Goal: Information Seeking & Learning: Learn about a topic

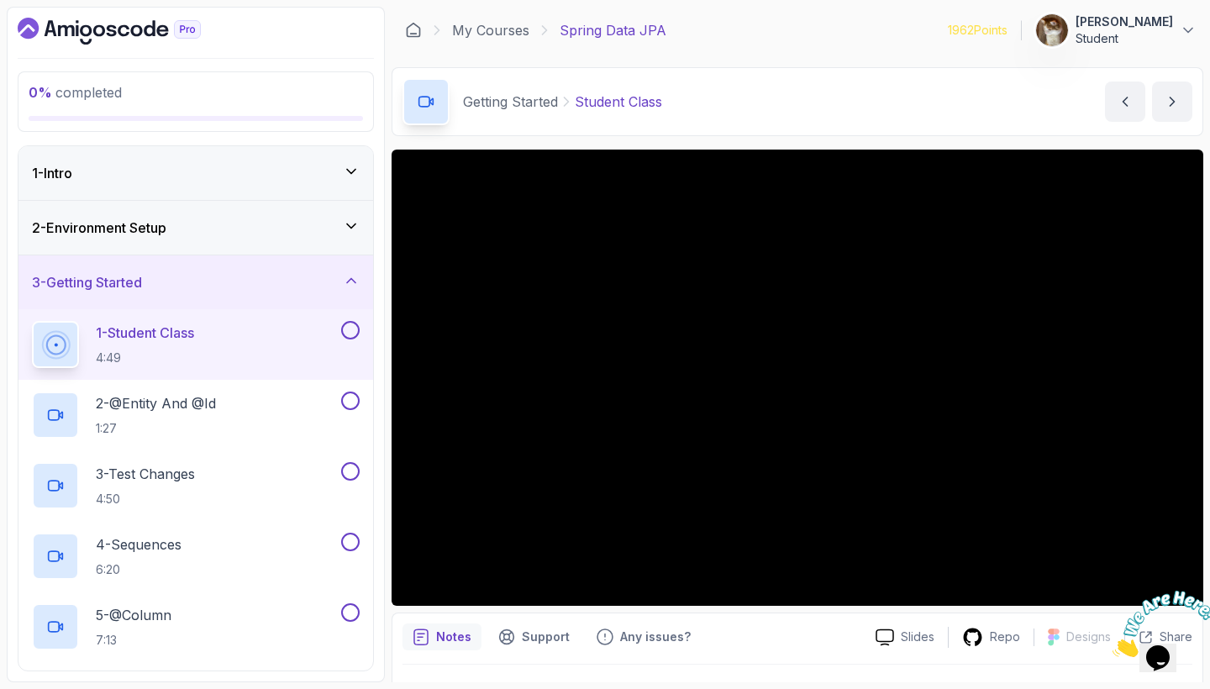
scroll to position [117, 0]
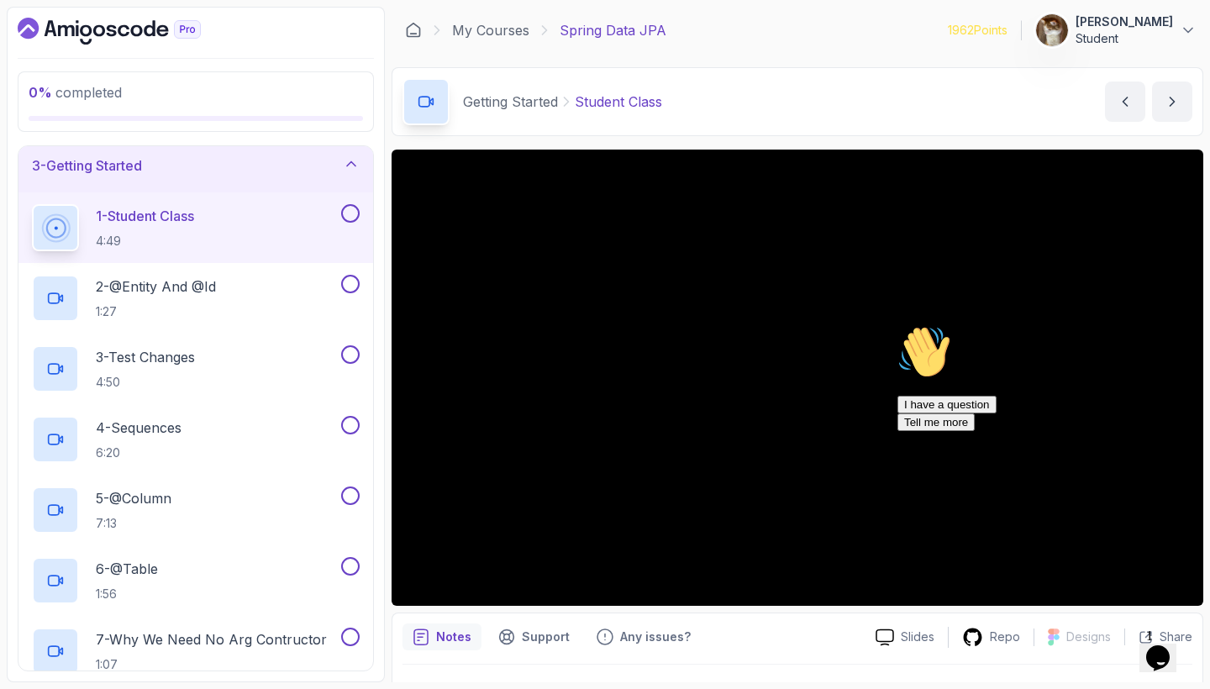
click at [898, 325] on icon "Chat attention grabber" at bounding box center [898, 325] width 0 height 0
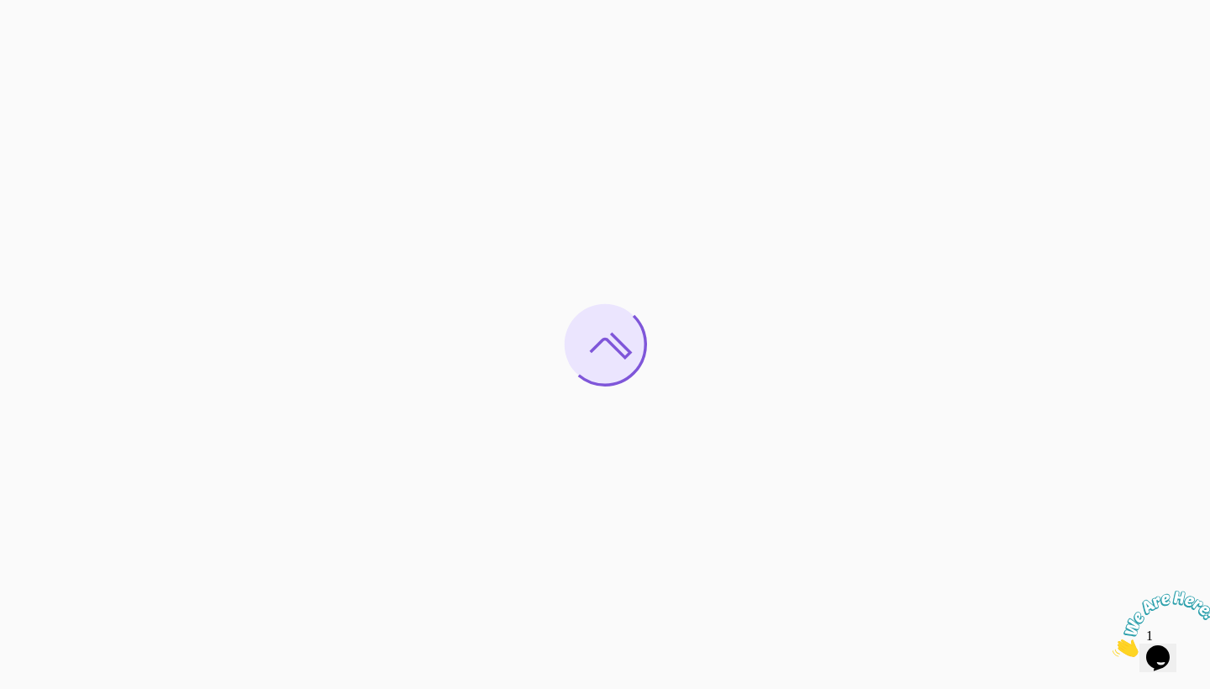
click at [1113, 646] on icon "Close" at bounding box center [1113, 653] width 0 height 14
click at [1172, 646] on div "Opens Chat This icon Opens the chat window." at bounding box center [1158, 658] width 27 height 27
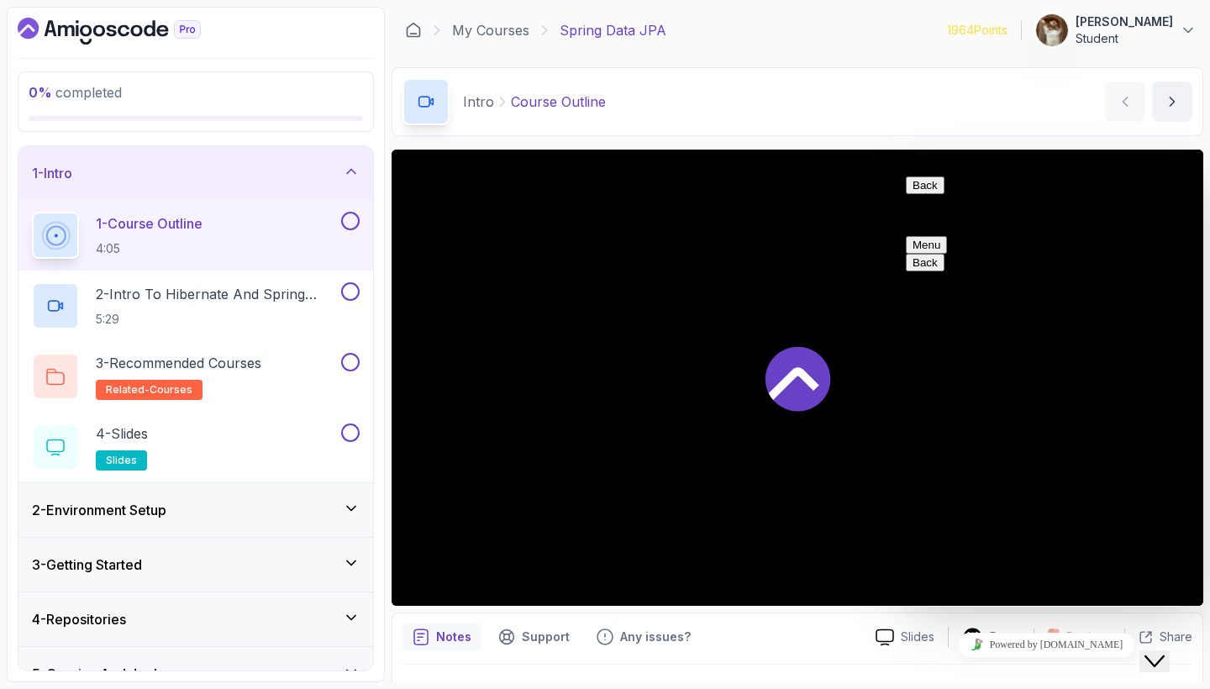
click at [1168, 657] on button "Close Chat This icon closes the chat window." at bounding box center [1155, 662] width 30 height 22
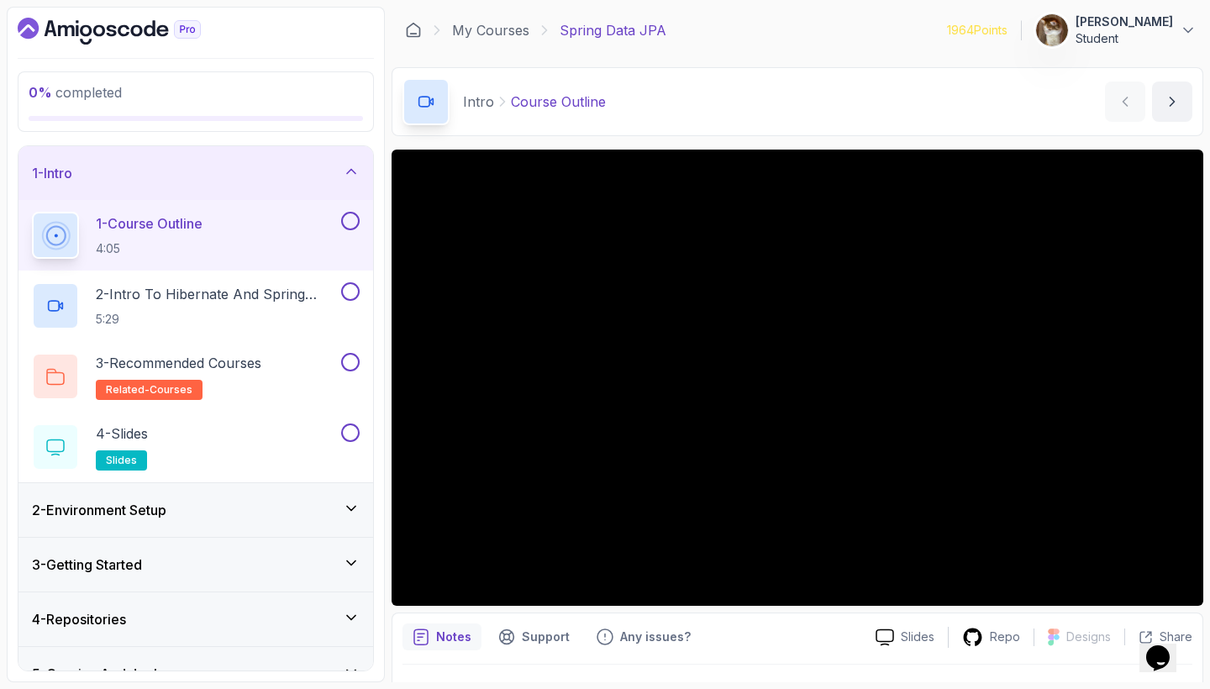
click at [314, 182] on div "1 - Intro" at bounding box center [196, 173] width 328 height 20
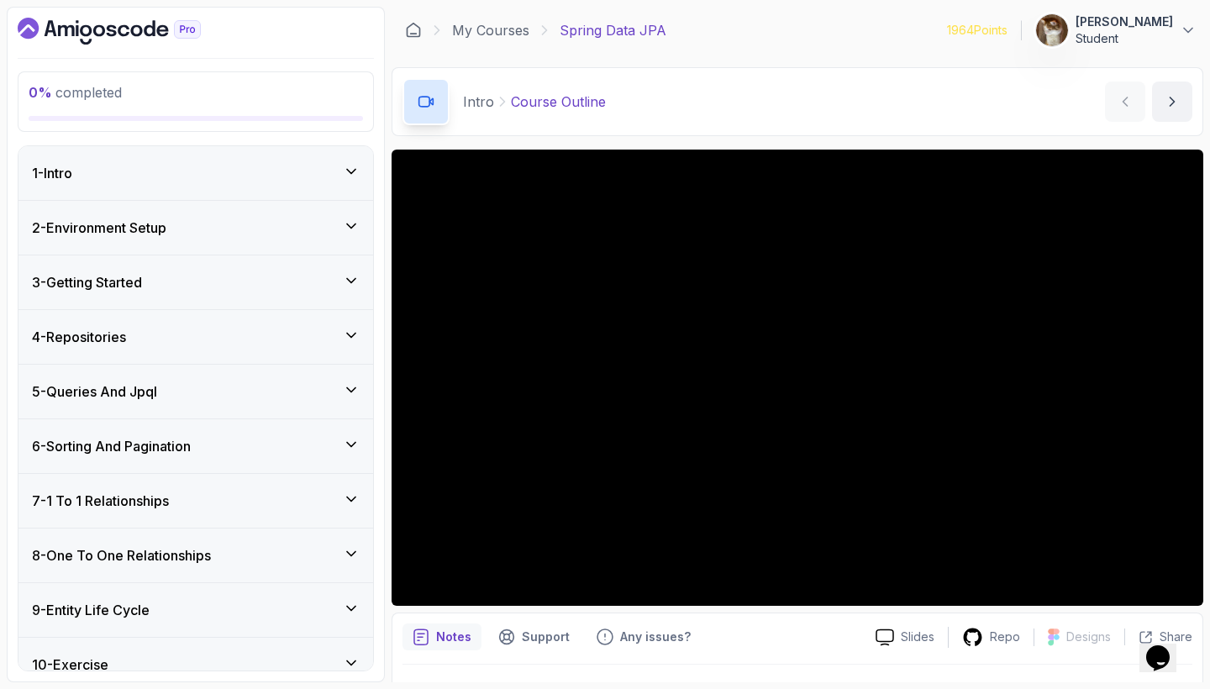
click at [304, 283] on div "3 - Getting Started" at bounding box center [196, 282] width 328 height 20
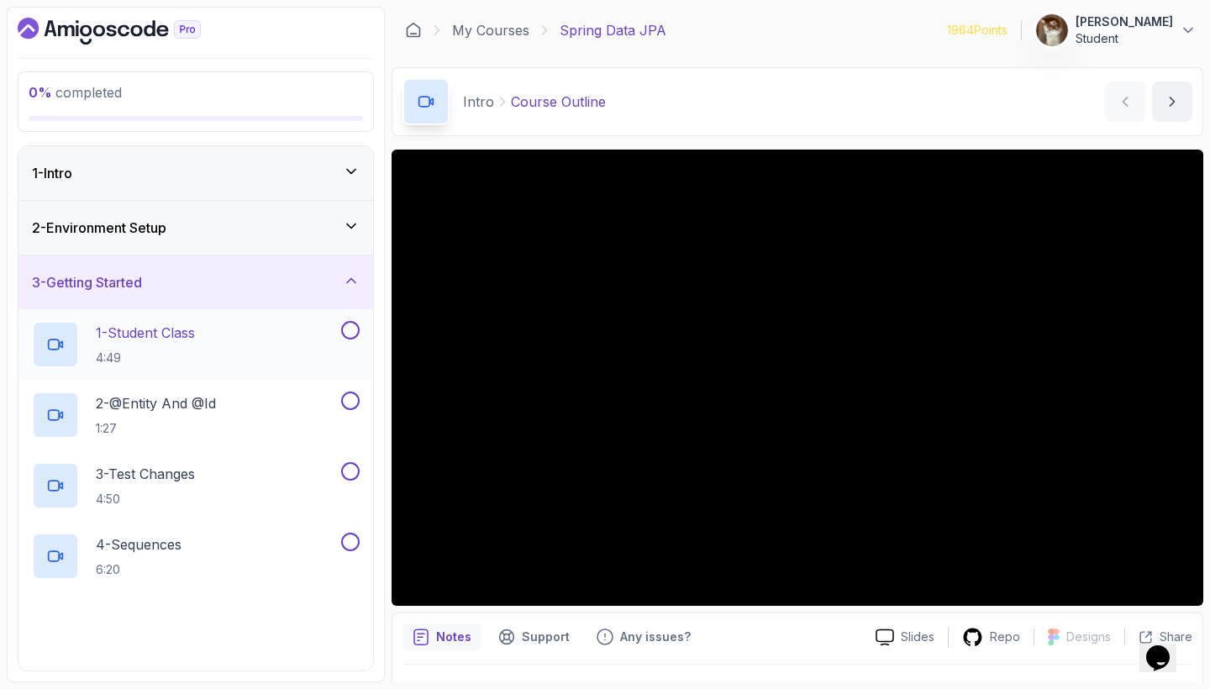
click at [219, 342] on div "1 - Student Class 4:49" at bounding box center [185, 344] width 306 height 47
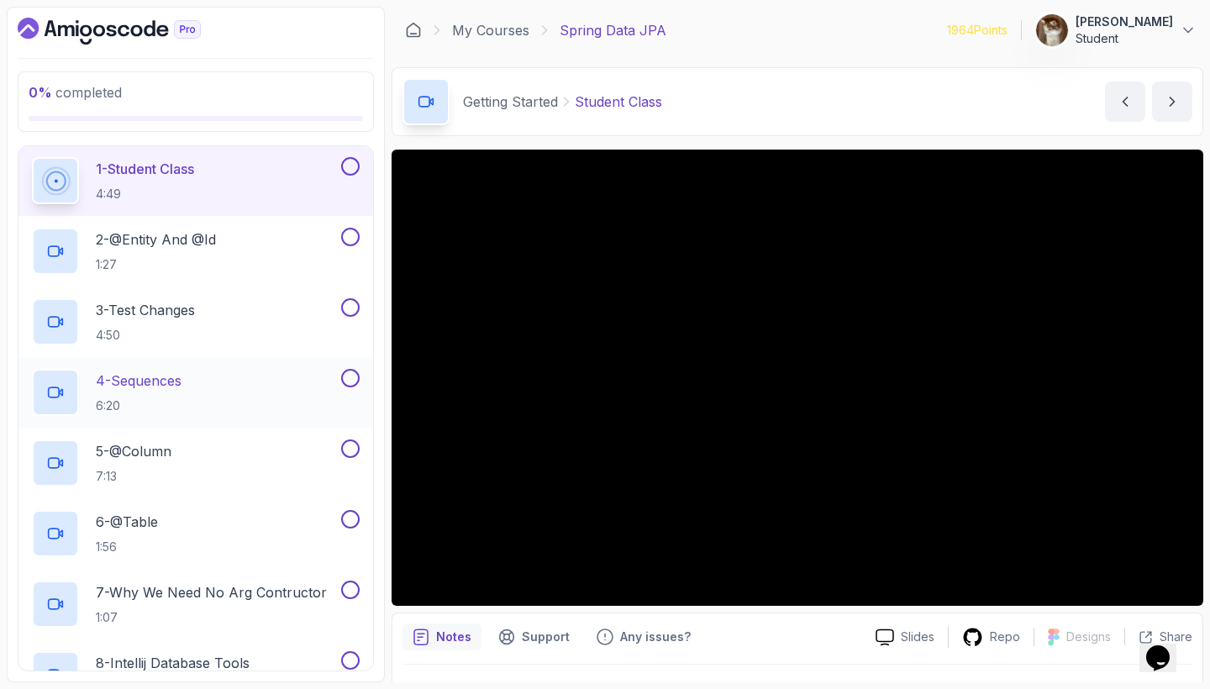
scroll to position [166, 0]
click at [212, 226] on div "2 - @Entity And @Id 1:27" at bounding box center [185, 249] width 306 height 47
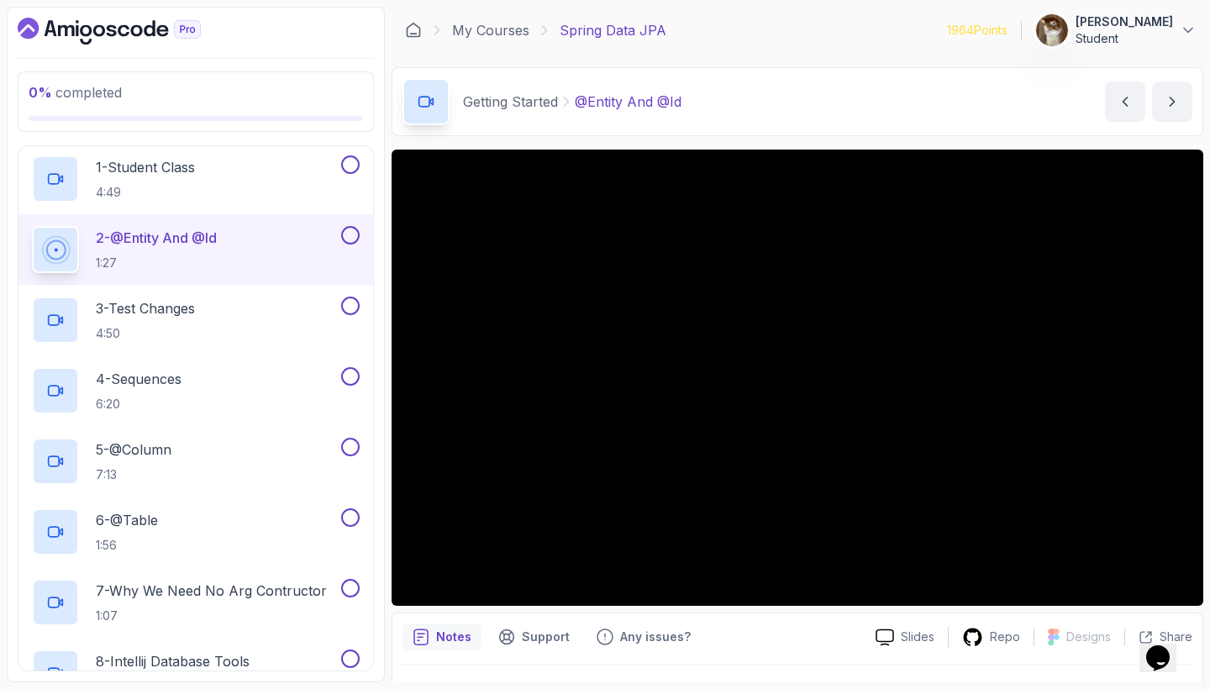
click at [365, 278] on div "2 - @Entity And @Id 1:27" at bounding box center [195, 249] width 355 height 71
click at [180, 308] on p "3 - Test Changes" at bounding box center [145, 308] width 99 height 20
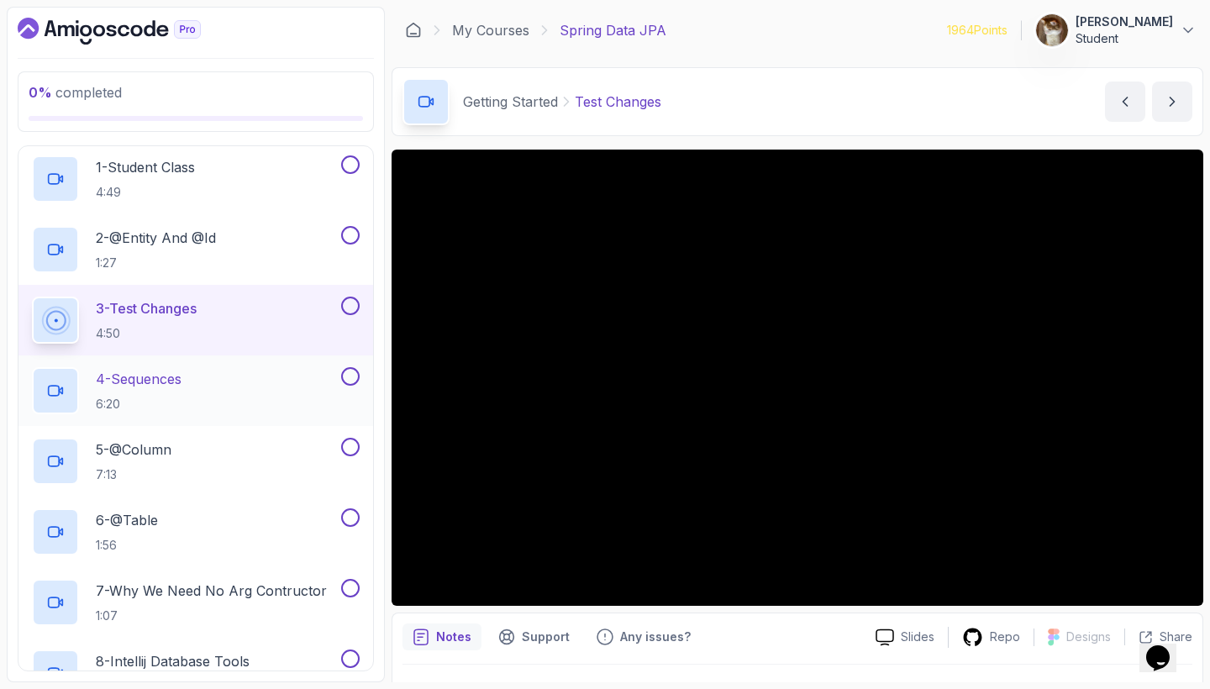
click at [167, 376] on p "4 - Sequences" at bounding box center [139, 379] width 86 height 20
